Goal: Obtain resource: Download file/media

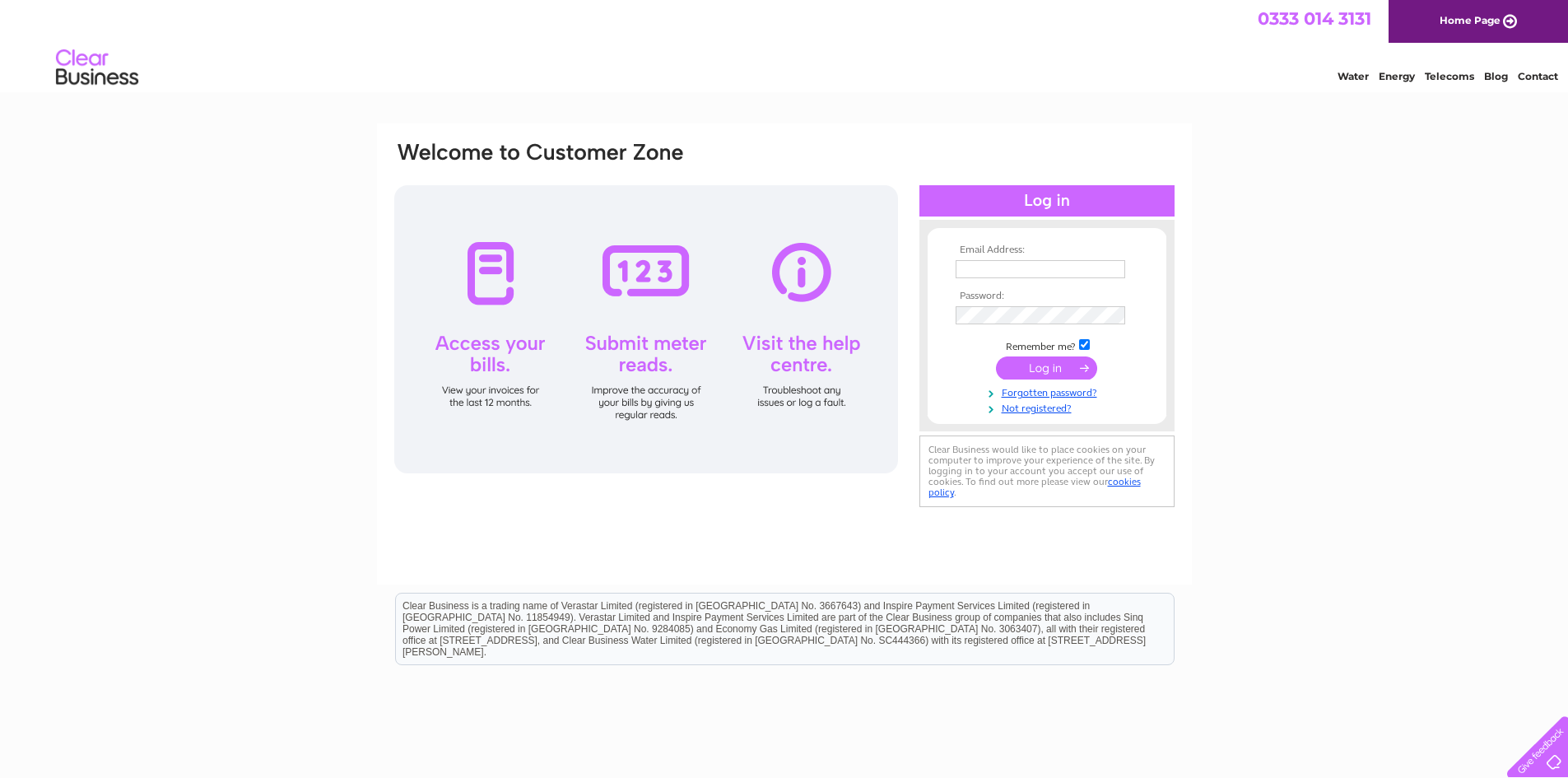
type input "[PERSON_NAME][EMAIL_ADDRESS][DOMAIN_NAME]"
click at [1065, 369] on input "submit" at bounding box center [1046, 368] width 101 height 23
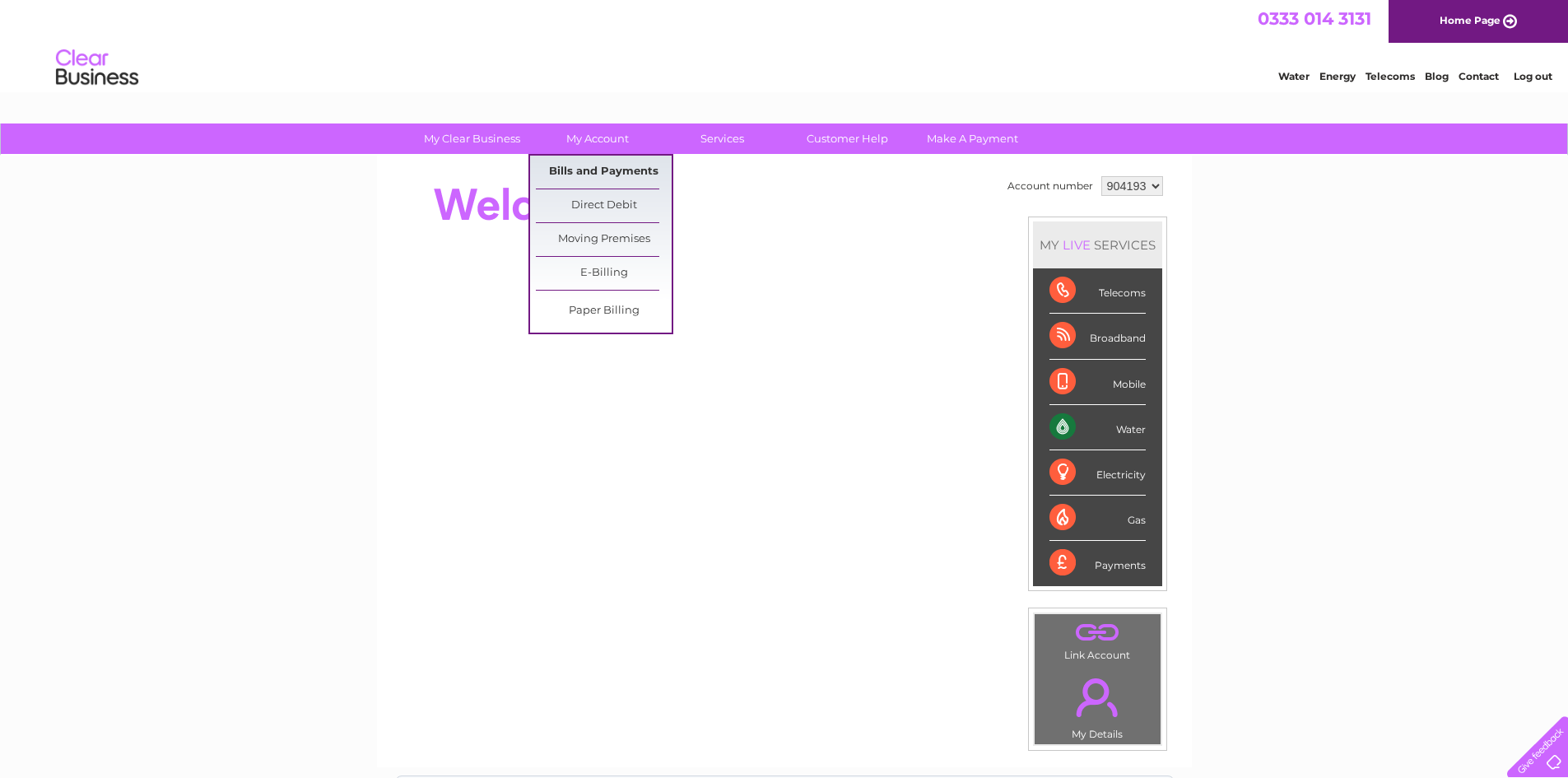
click at [621, 162] on link "Bills and Payments" at bounding box center [604, 172] width 136 height 33
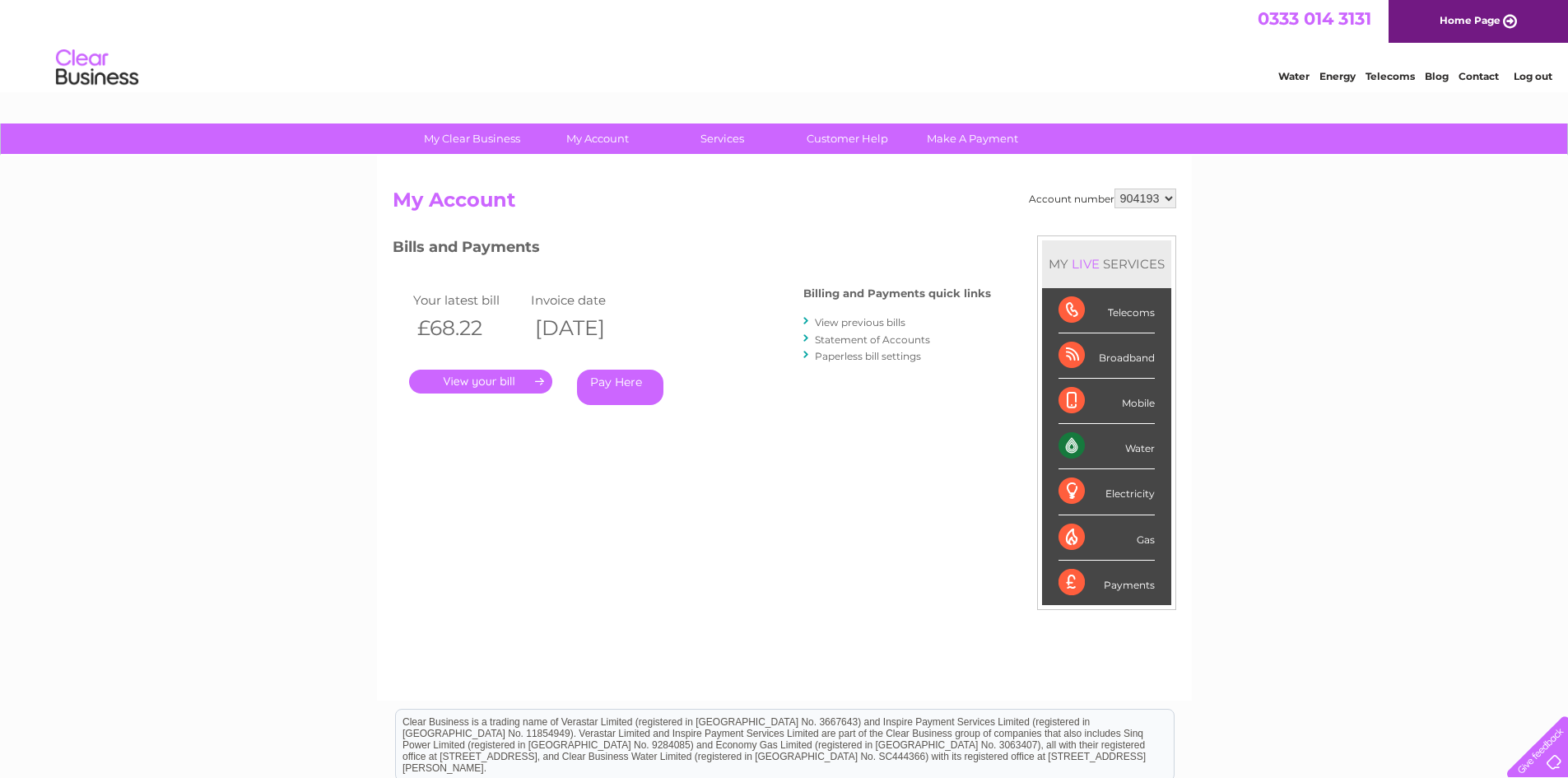
click at [481, 374] on link "." at bounding box center [481, 381] width 143 height 24
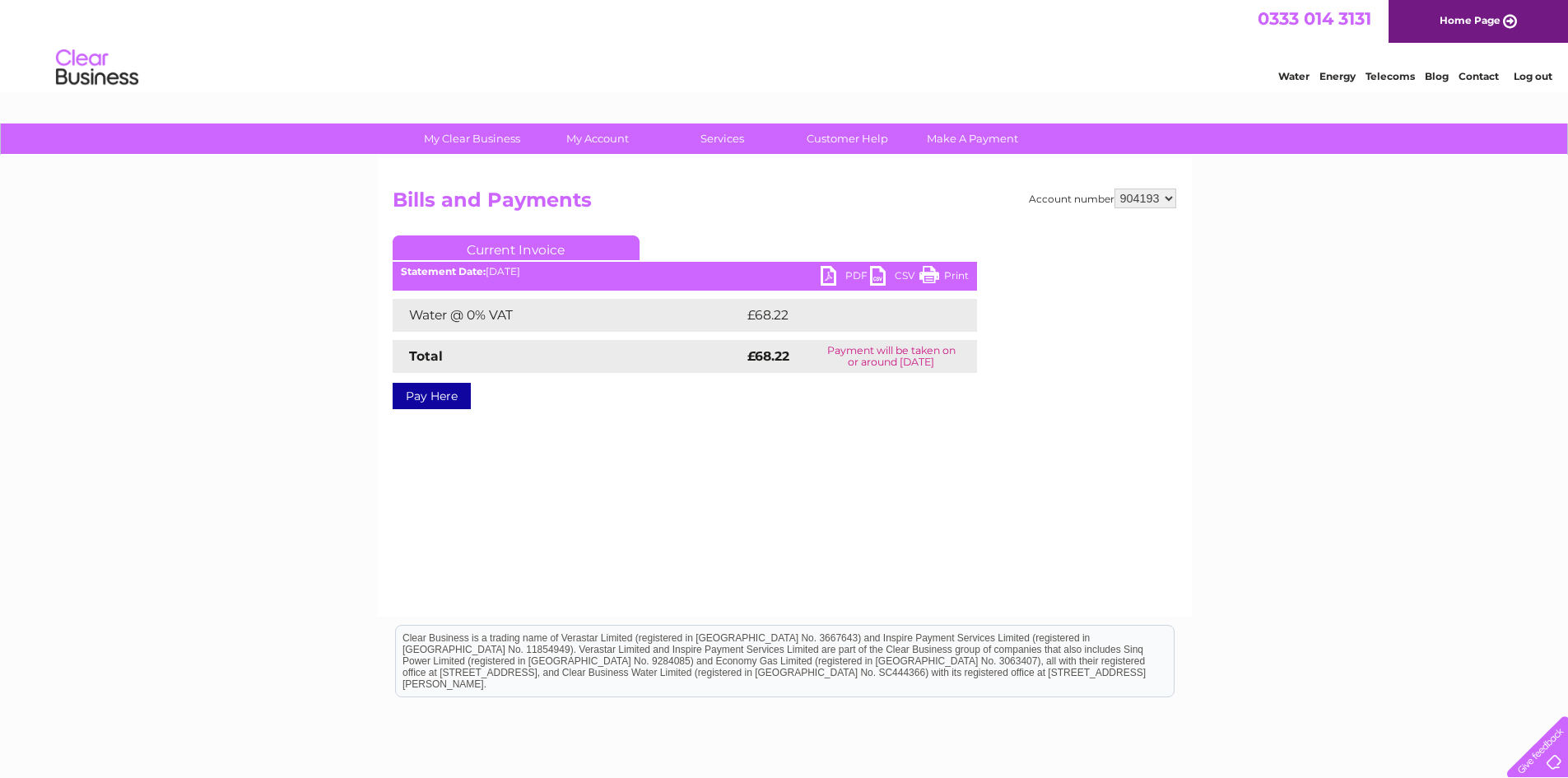
click at [834, 276] on link "PDF" at bounding box center [845, 278] width 49 height 24
click at [827, 274] on link "PDF" at bounding box center [845, 278] width 49 height 24
